Goal: Task Accomplishment & Management: Manage account settings

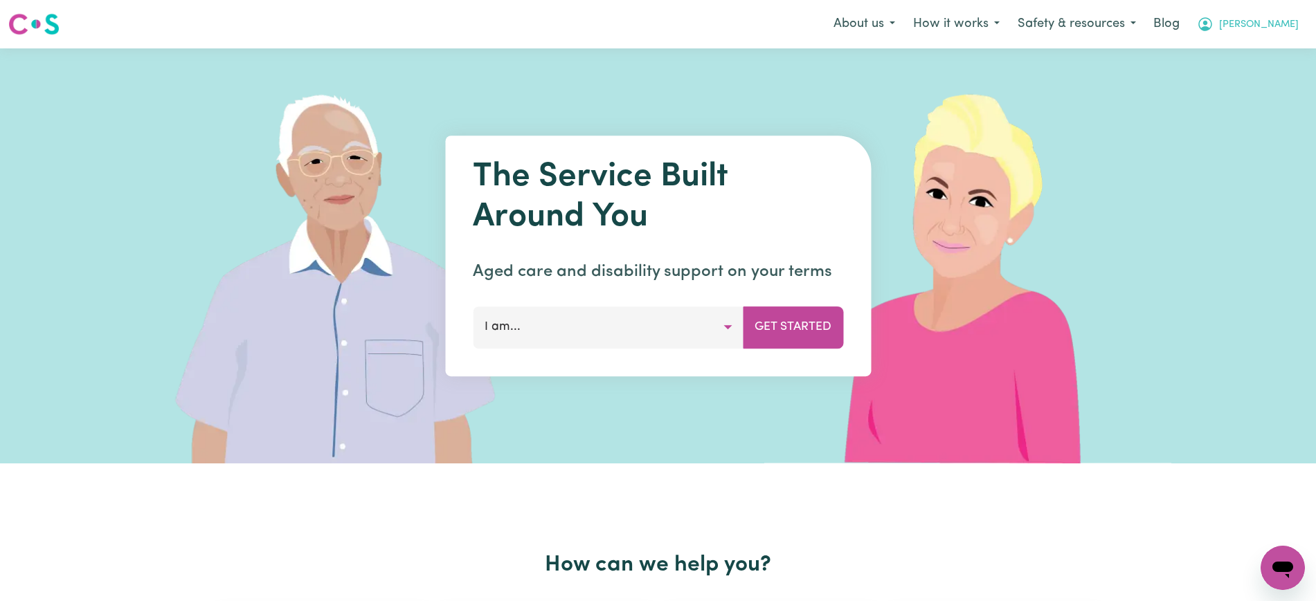
click at [1278, 21] on span "[PERSON_NAME]" at bounding box center [1259, 24] width 80 height 15
click at [1221, 82] on link "Logout" at bounding box center [1251, 79] width 109 height 26
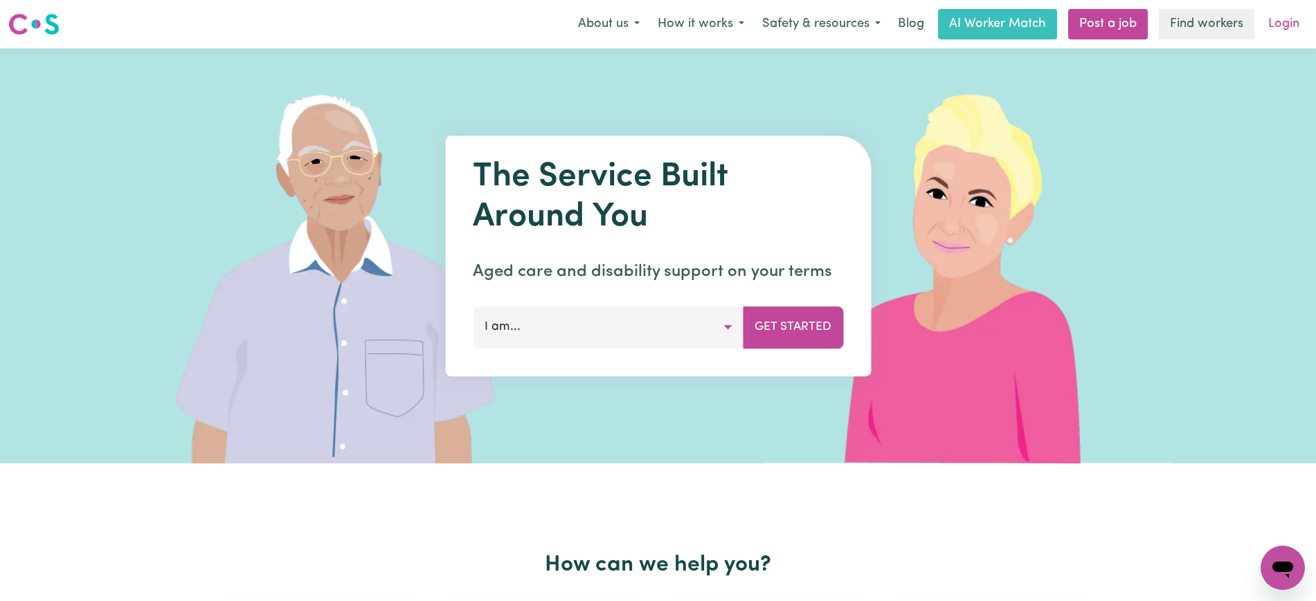
click at [1279, 23] on link "Login" at bounding box center [1284, 24] width 48 height 30
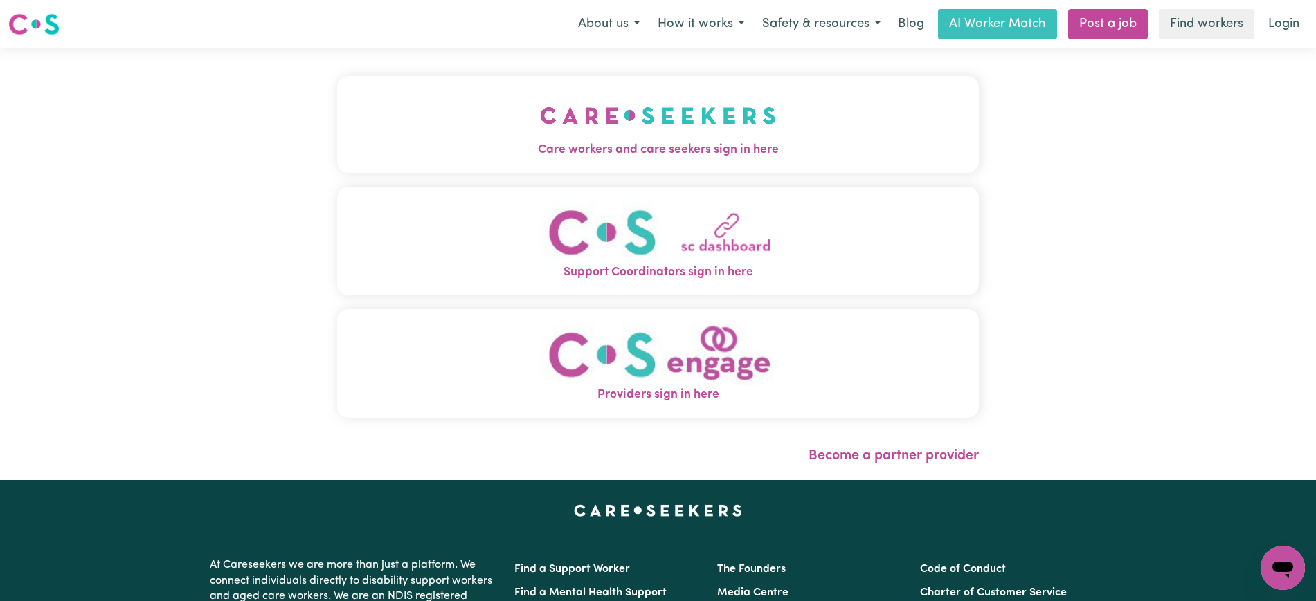
click at [680, 365] on img "Providers sign in here" at bounding box center [658, 354] width 236 height 63
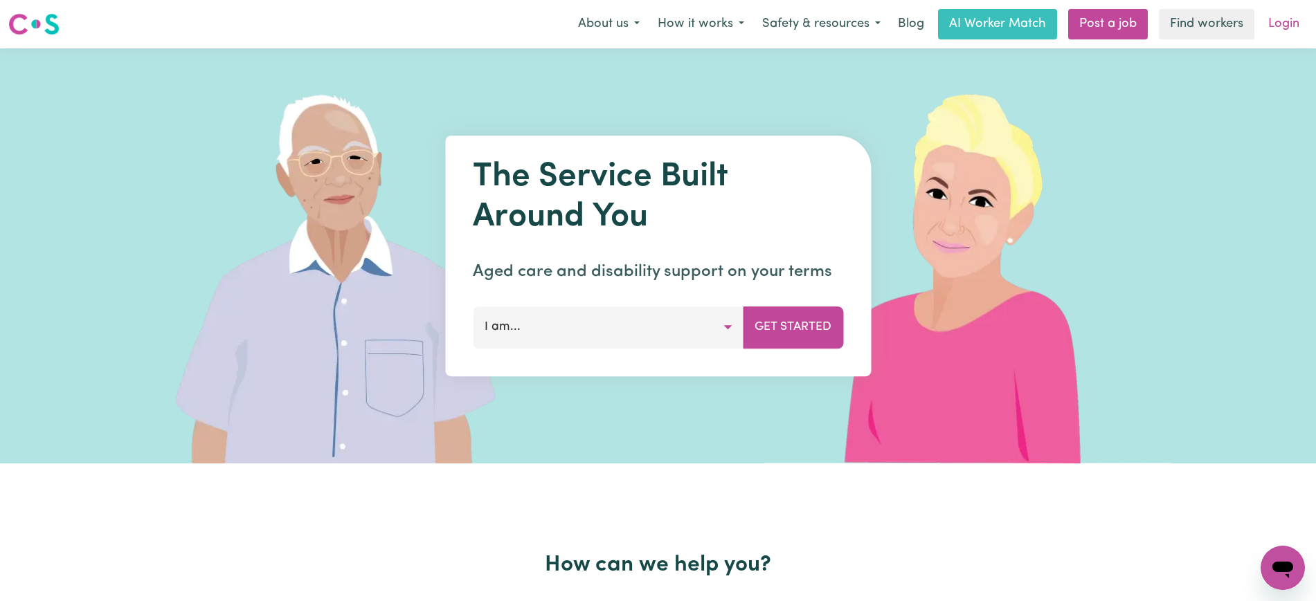
click at [1284, 26] on link "Login" at bounding box center [1284, 24] width 48 height 30
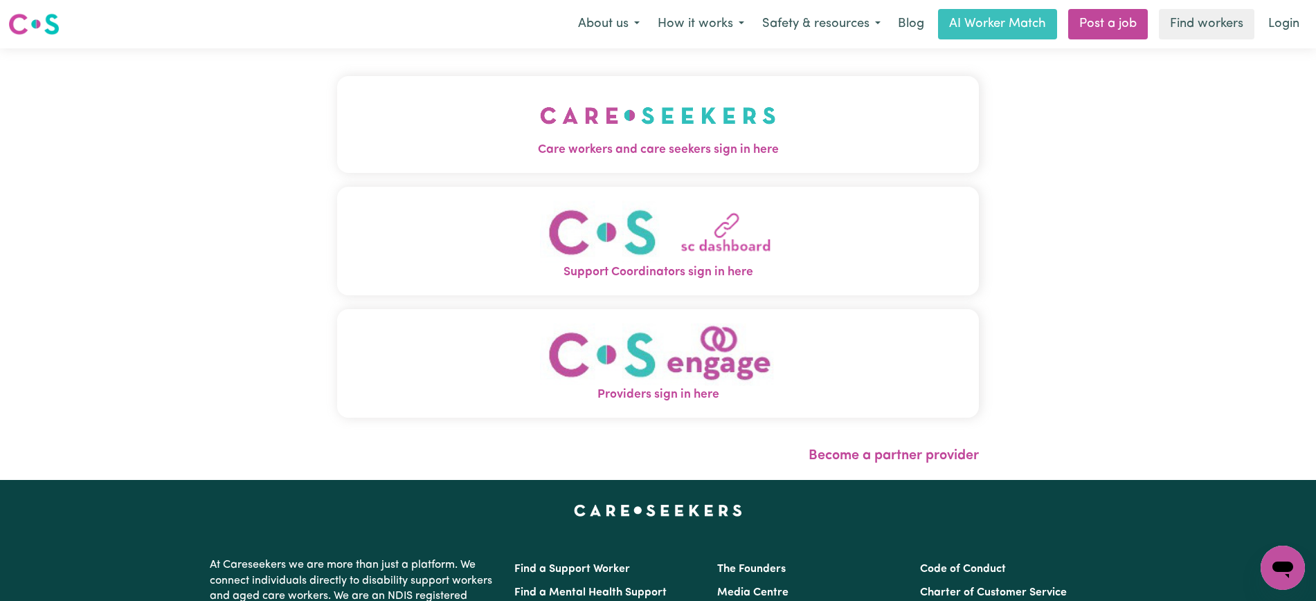
click at [554, 130] on img "Care workers and care seekers sign in here" at bounding box center [658, 115] width 236 height 51
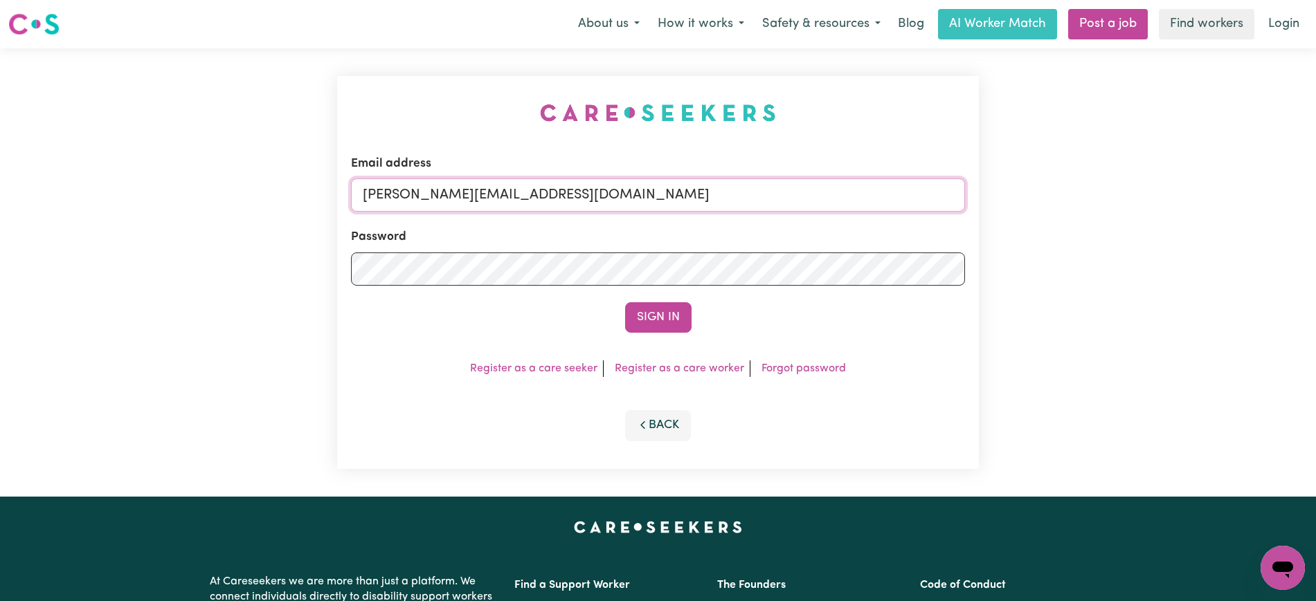
click at [629, 187] on input "yvonne@careseekers.com.au" at bounding box center [658, 195] width 614 height 33
drag, startPoint x: 446, startPoint y: 200, endPoint x: 895, endPoint y: 179, distance: 449.6
click at [941, 200] on input "SUPERUSER~1047182563@qq.com" at bounding box center [658, 195] width 614 height 33
type input "SUPERUSER~deannemitchellknc@careseekers.com.au"
click at [625, 302] on button "Sign In" at bounding box center [658, 317] width 66 height 30
